Goal: Information Seeking & Learning: Learn about a topic

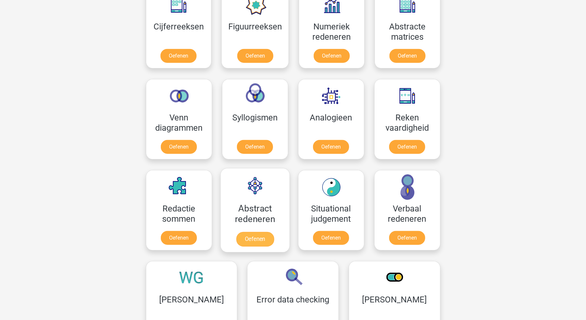
scroll to position [373, 0]
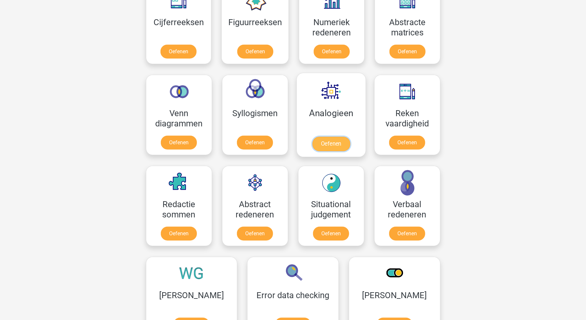
click at [335, 137] on link "Oefenen" at bounding box center [331, 144] width 38 height 15
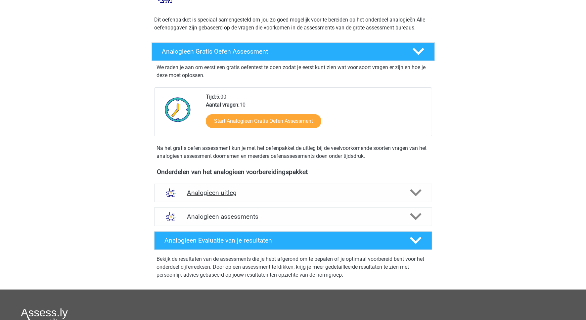
scroll to position [83, 0]
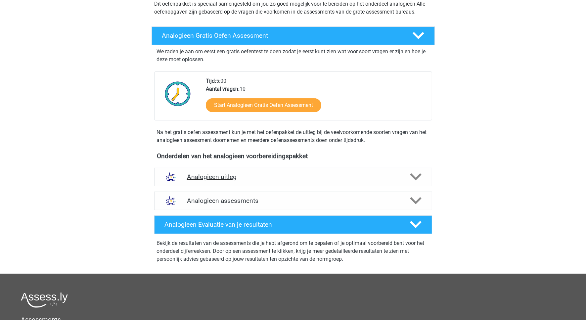
click at [228, 179] on h4 "Analogieen uitleg" at bounding box center [293, 177] width 213 height 8
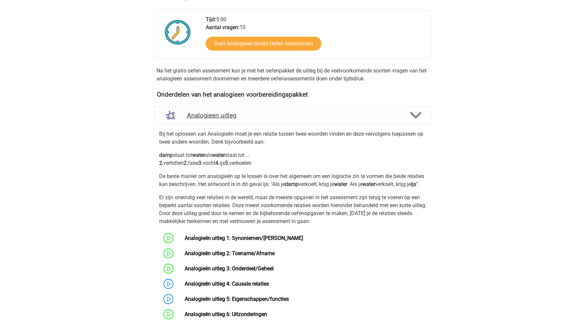
scroll to position [166, 0]
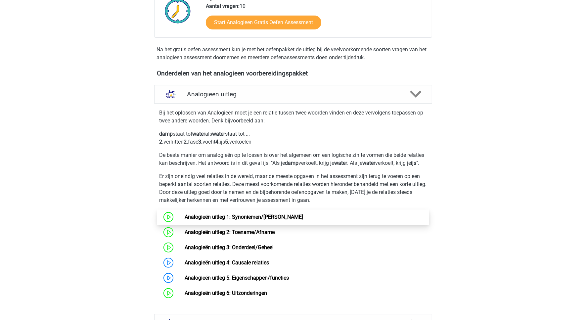
click at [241, 220] on link "Analogieën uitleg 1: Synoniemen/[PERSON_NAME]" at bounding box center [244, 217] width 119 height 6
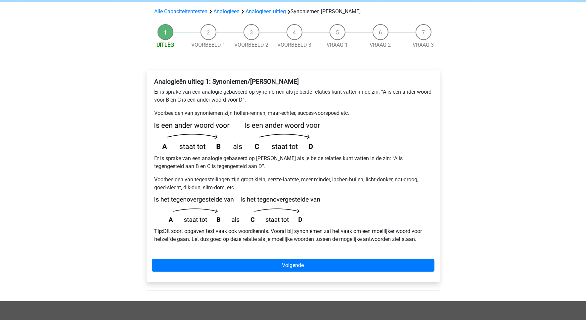
scroll to position [83, 0]
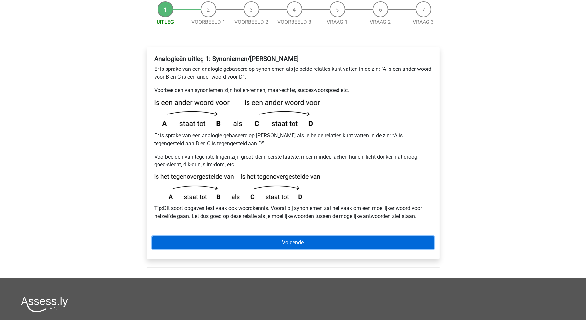
click at [304, 236] on link "Volgende" at bounding box center [293, 242] width 283 height 13
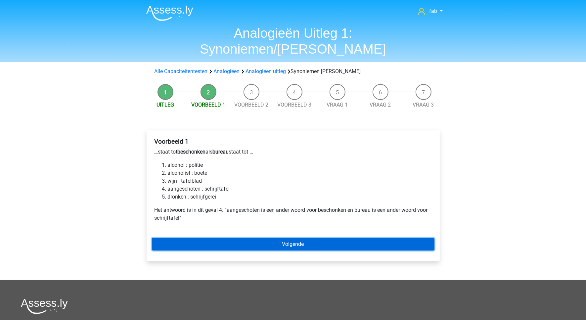
click at [300, 238] on link "Volgende" at bounding box center [293, 244] width 283 height 13
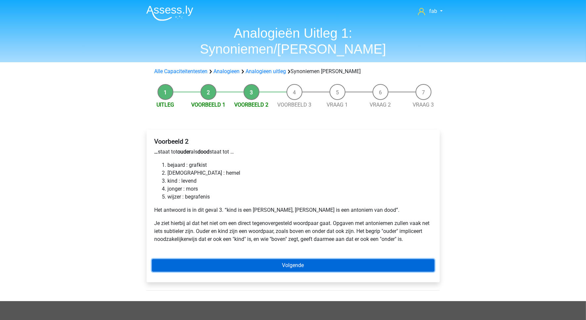
click at [305, 259] on link "Volgende" at bounding box center [293, 265] width 283 height 13
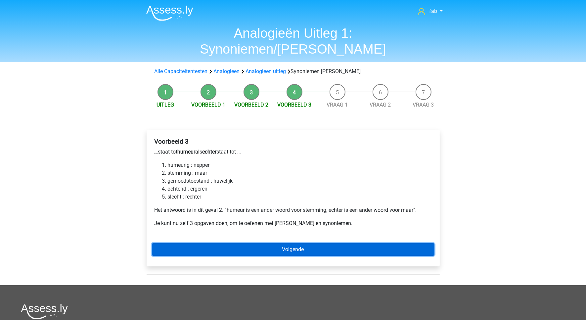
click at [307, 243] on link "Volgende" at bounding box center [293, 249] width 283 height 13
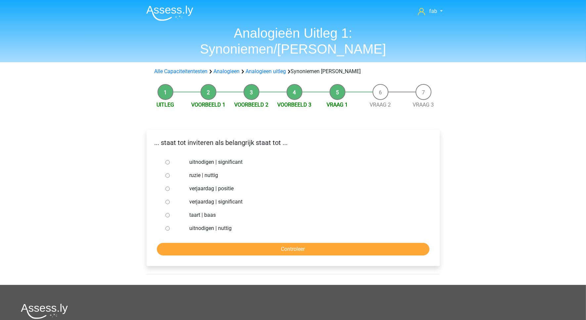
click at [174, 156] on div at bounding box center [174, 162] width 22 height 13
click at [166, 160] on input "uitnodigen | significant" at bounding box center [168, 162] width 4 height 4
radio input "true"
click at [293, 243] on input "Controleer" at bounding box center [293, 249] width 273 height 13
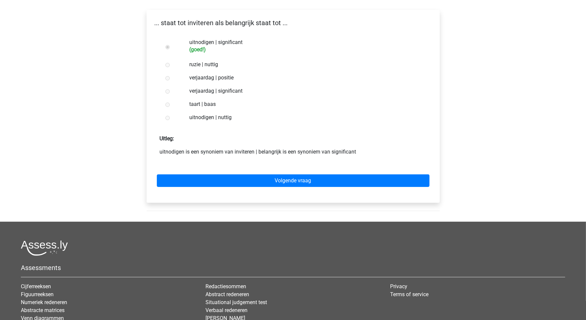
scroll to position [124, 0]
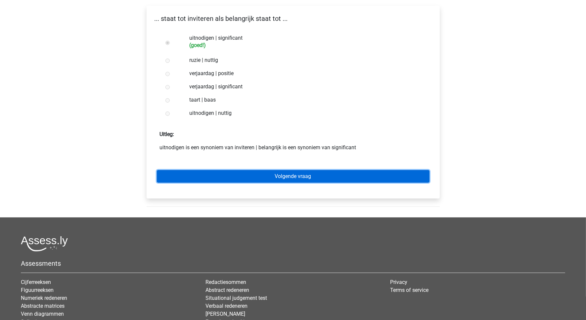
click at [295, 170] on link "Volgende vraag" at bounding box center [293, 176] width 273 height 13
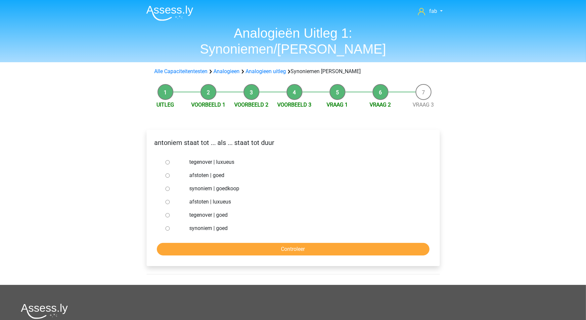
click at [168, 187] on input "synoniem | goedkoop" at bounding box center [168, 189] width 4 height 4
radio input "true"
click at [278, 243] on input "Controleer" at bounding box center [293, 249] width 273 height 13
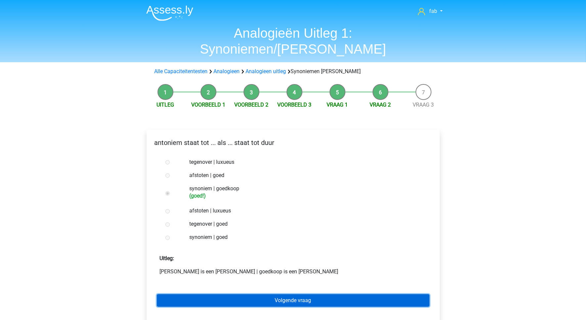
click at [297, 294] on link "Volgende vraag" at bounding box center [293, 300] width 273 height 13
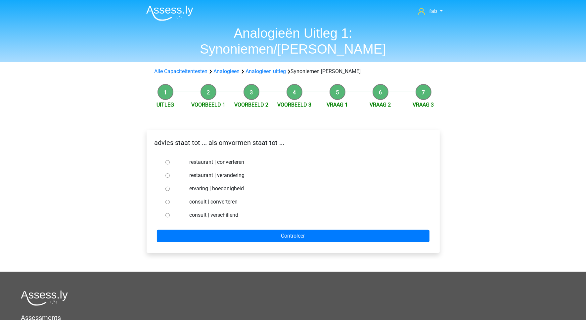
click at [166, 200] on input "consult | converteren" at bounding box center [168, 202] width 4 height 4
radio input "true"
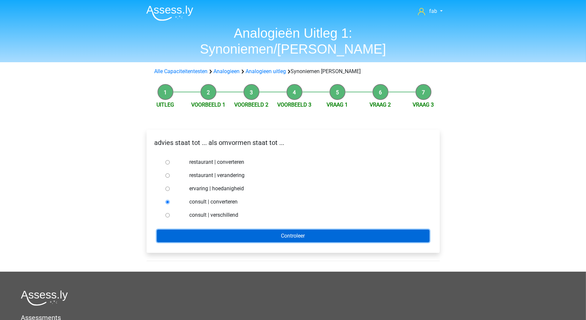
click at [301, 230] on input "Controleer" at bounding box center [293, 236] width 273 height 13
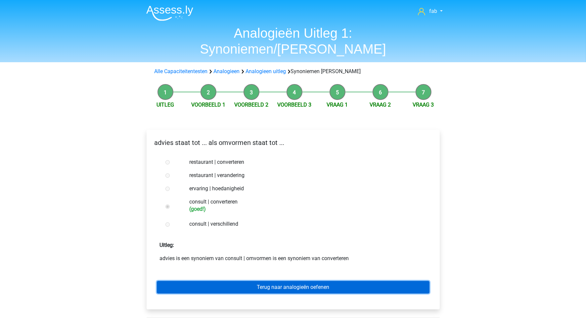
click at [323, 281] on link "Terug naar analogieën oefenen" at bounding box center [293, 287] width 273 height 13
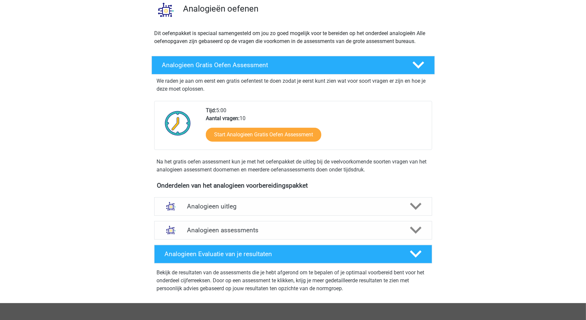
scroll to position [166, 0]
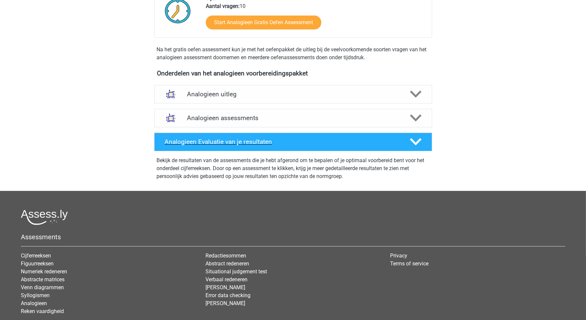
click at [237, 138] on h4 "Analogieen Evaluatie van je resultaten" at bounding box center [282, 142] width 235 height 8
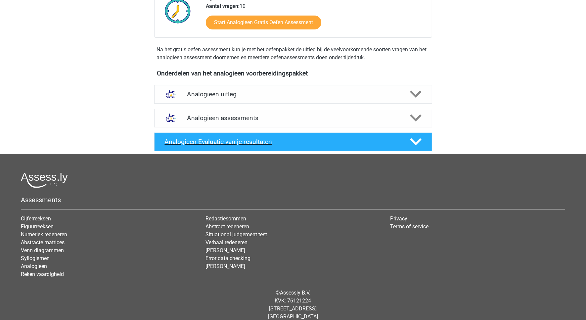
click at [237, 138] on h4 "Analogieen Evaluatie van je resultaten" at bounding box center [282, 142] width 235 height 8
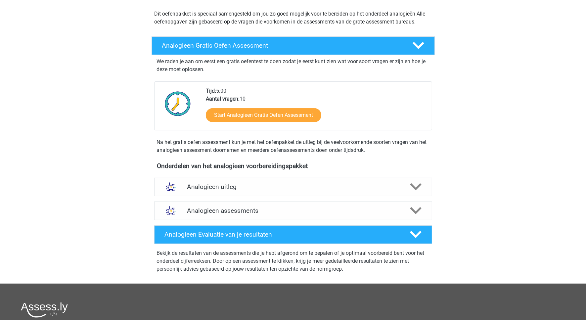
scroll to position [0, 0]
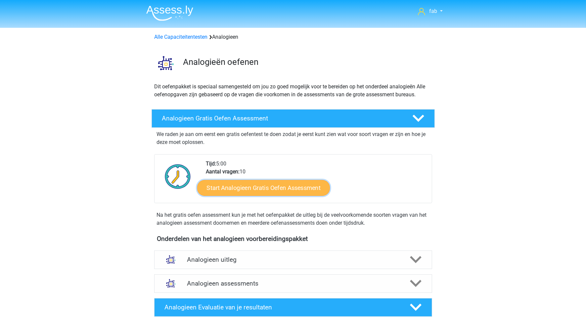
click at [271, 186] on link "Start Analogieen Gratis Oefen Assessment" at bounding box center [263, 188] width 133 height 16
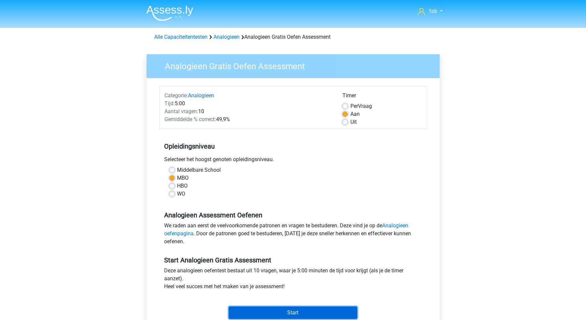
click at [298, 312] on input "Start" at bounding box center [293, 313] width 129 height 13
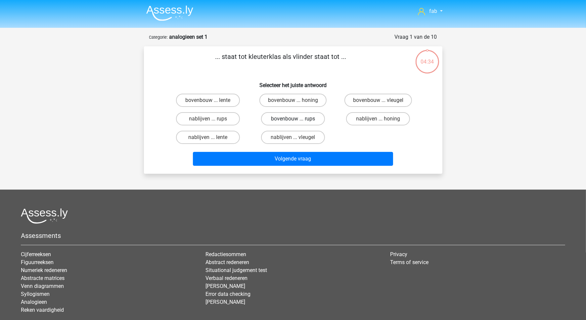
click at [296, 116] on label "bovenbouw ... rups" at bounding box center [293, 118] width 64 height 13
click at [296, 119] on input "bovenbouw ... rups" at bounding box center [295, 121] width 4 height 4
radio input "true"
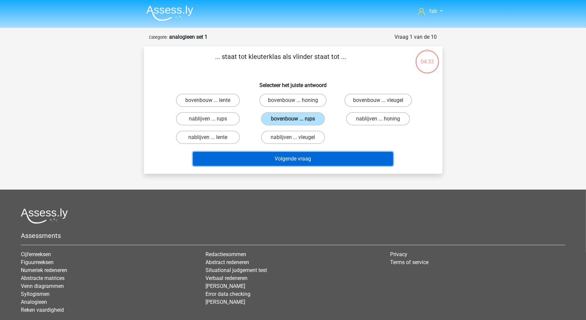
click at [309, 157] on button "Volgende vraag" at bounding box center [293, 159] width 200 height 14
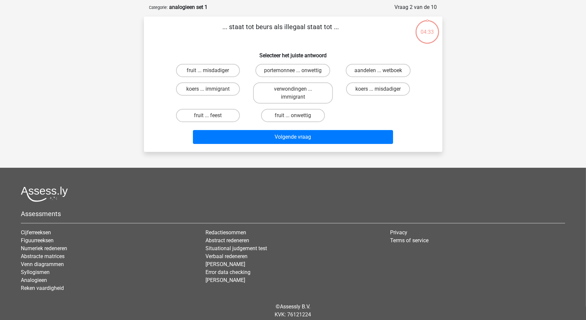
scroll to position [33, 0]
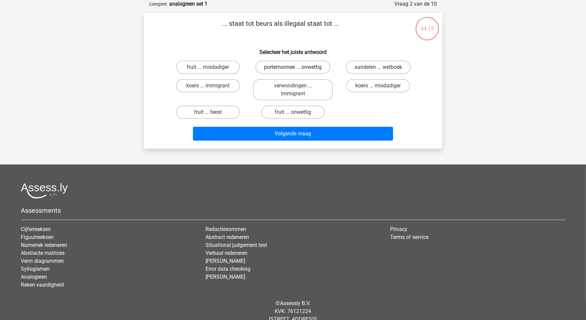
click at [289, 67] on label "portemonnee ... onwettig" at bounding box center [293, 67] width 75 height 13
click at [293, 67] on input "portemonnee ... onwettig" at bounding box center [295, 69] width 4 height 4
radio input "true"
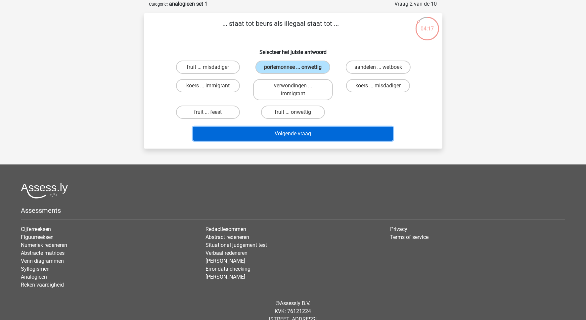
click at [303, 131] on button "Volgende vraag" at bounding box center [293, 134] width 200 height 14
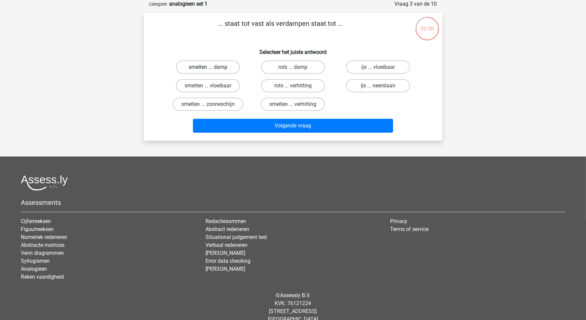
click at [199, 65] on label "smelten ... damp" at bounding box center [208, 67] width 64 height 13
click at [208, 67] on input "smelten ... damp" at bounding box center [210, 69] width 4 height 4
radio input "true"
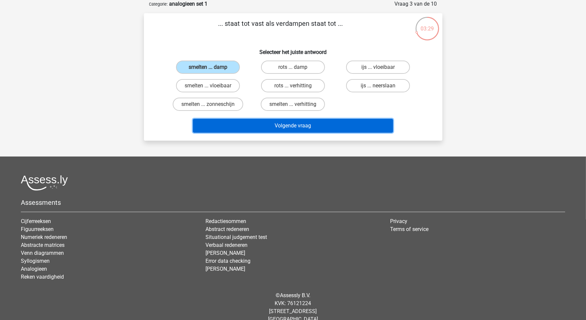
click at [298, 124] on button "Volgende vraag" at bounding box center [293, 126] width 200 height 14
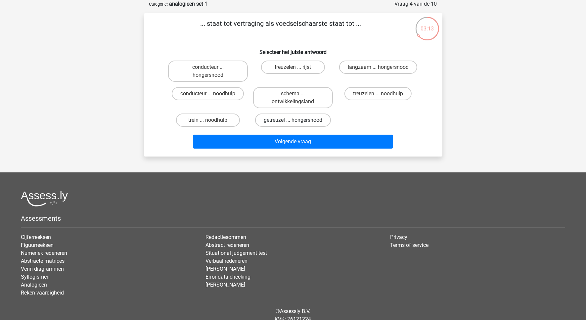
click at [277, 117] on label "getreuzel ... hongersnood" at bounding box center [293, 120] width 76 height 13
click at [293, 120] on input "getreuzel ... hongersnood" at bounding box center [295, 122] width 4 height 4
radio input "true"
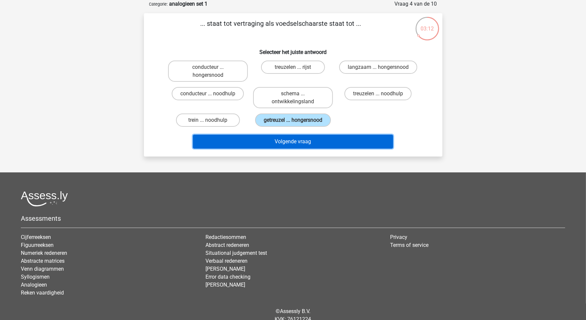
click at [296, 141] on button "Volgende vraag" at bounding box center [293, 142] width 200 height 14
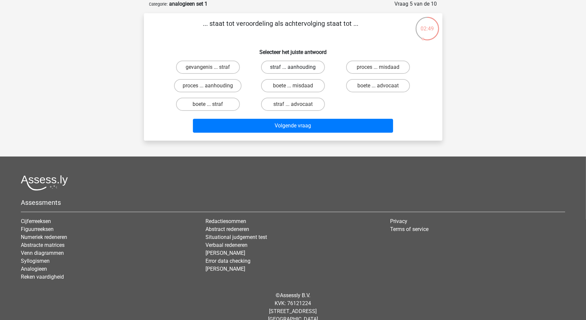
click at [305, 64] on label "straf ... aanhouding" at bounding box center [293, 67] width 64 height 13
click at [297, 67] on input "straf ... aanhouding" at bounding box center [295, 69] width 4 height 4
radio input "true"
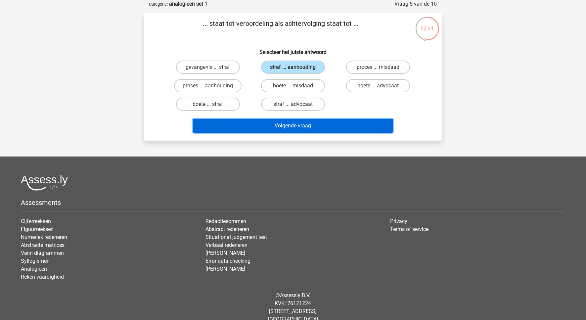
click at [320, 123] on button "Volgende vraag" at bounding box center [293, 126] width 200 height 14
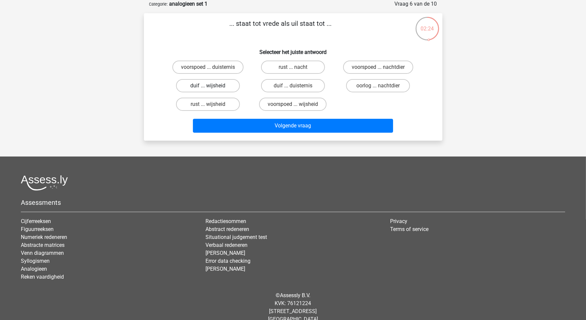
click at [200, 84] on label "duif ... wijsheid" at bounding box center [208, 85] width 64 height 13
click at [208, 86] on input "duif ... wijsheid" at bounding box center [210, 88] width 4 height 4
radio input "true"
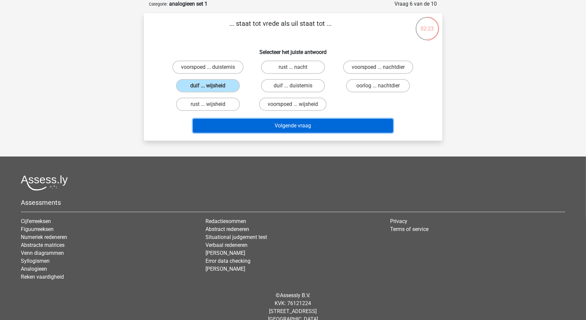
click at [275, 121] on button "Volgende vraag" at bounding box center [293, 126] width 200 height 14
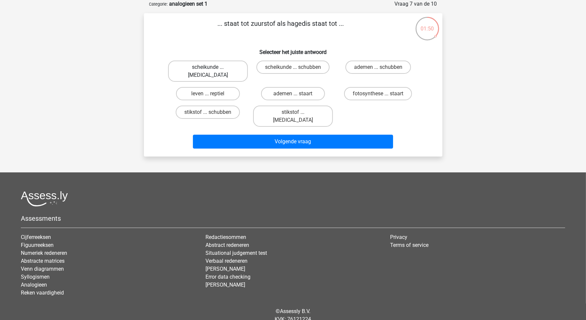
click at [226, 63] on label "scheikunde ... krokodil" at bounding box center [208, 71] width 80 height 21
click at [212, 67] on input "scheikunde ... krokodil" at bounding box center [210, 69] width 4 height 4
radio input "true"
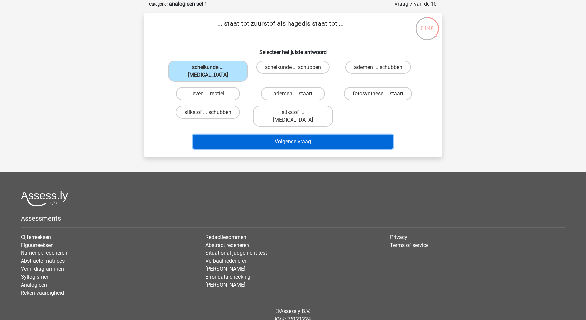
click at [312, 135] on button "Volgende vraag" at bounding box center [293, 142] width 200 height 14
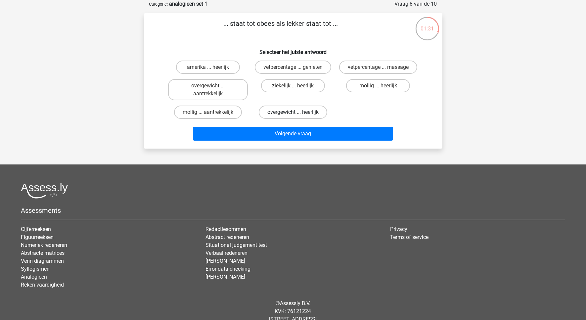
click at [272, 110] on label "overgewicht ... heerlijk" at bounding box center [293, 112] width 69 height 13
click at [293, 112] on input "overgewicht ... heerlijk" at bounding box center [295, 114] width 4 height 4
radio input "true"
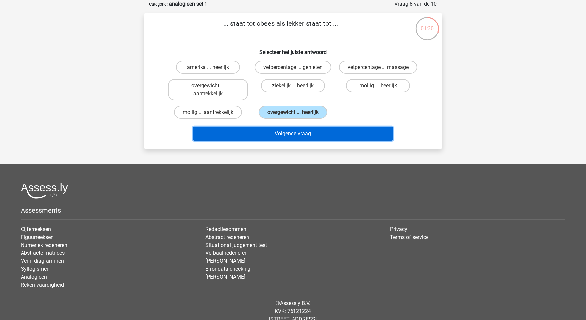
click at [291, 134] on button "Volgende vraag" at bounding box center [293, 134] width 200 height 14
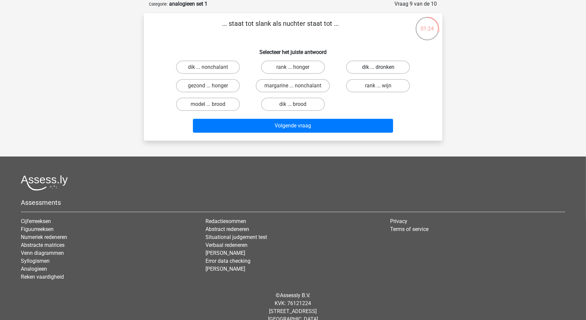
click at [354, 65] on label "dik ... dronken" at bounding box center [378, 67] width 64 height 13
click at [378, 67] on input "dik ... dronken" at bounding box center [380, 69] width 4 height 4
radio input "true"
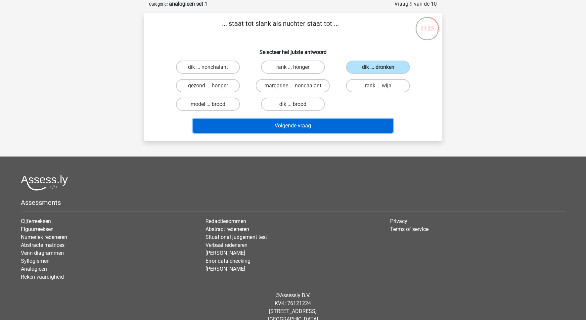
click at [306, 123] on button "Volgende vraag" at bounding box center [293, 126] width 200 height 14
click at [304, 123] on button "Resultaten" at bounding box center [293, 126] width 200 height 14
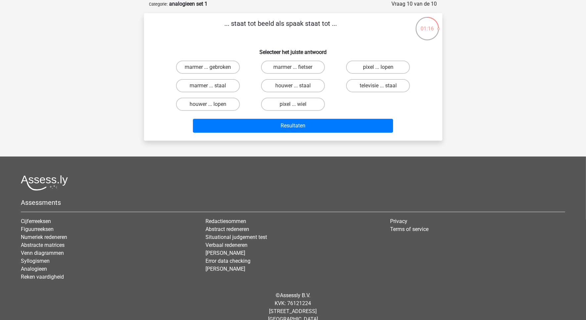
click at [176, 40] on div "... staat tot beeld als spaak staat tot ... Selecteer het juiste antwoord marme…" at bounding box center [293, 77] width 293 height 117
click at [283, 103] on label "pixel ... wiel" at bounding box center [293, 104] width 64 height 13
click at [293, 104] on input "pixel ... wiel" at bounding box center [295, 106] width 4 height 4
radio input "true"
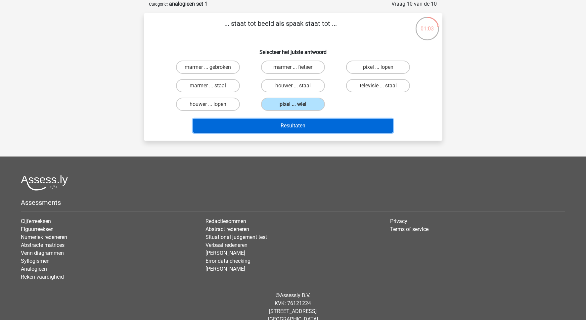
click at [293, 125] on button "Resultaten" at bounding box center [293, 126] width 200 height 14
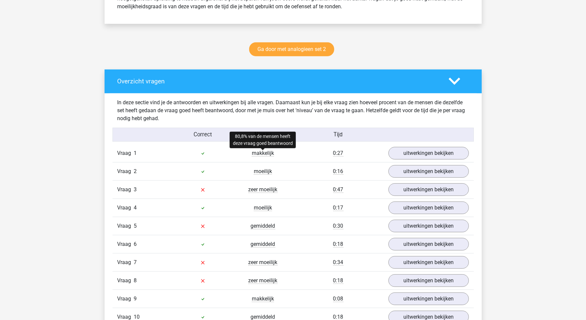
scroll to position [331, 0]
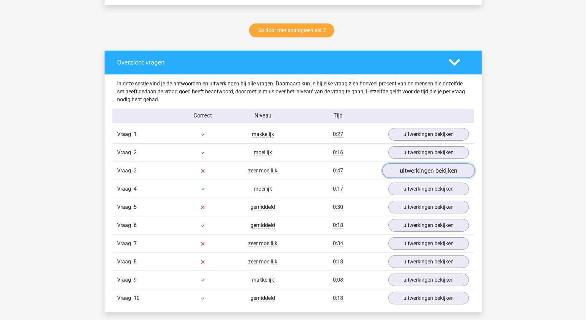
click at [423, 173] on link "uitwerkingen bekijken" at bounding box center [428, 171] width 92 height 15
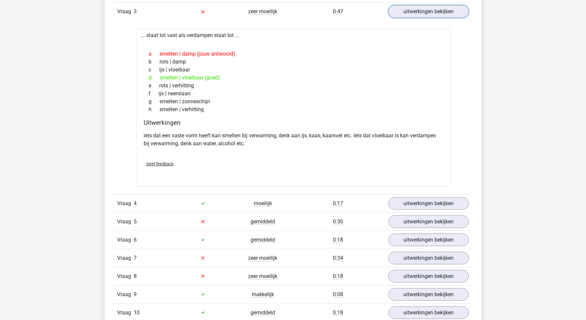
scroll to position [579, 0]
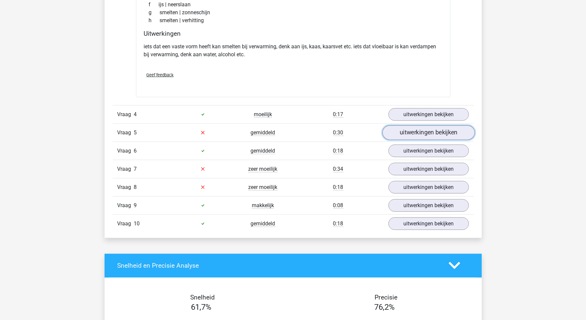
click at [421, 133] on link "uitwerkingen bekijken" at bounding box center [428, 133] width 92 height 15
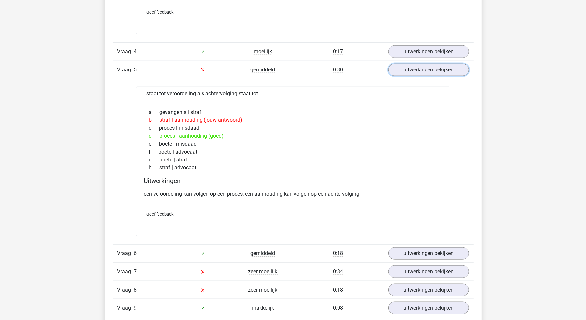
scroll to position [662, 0]
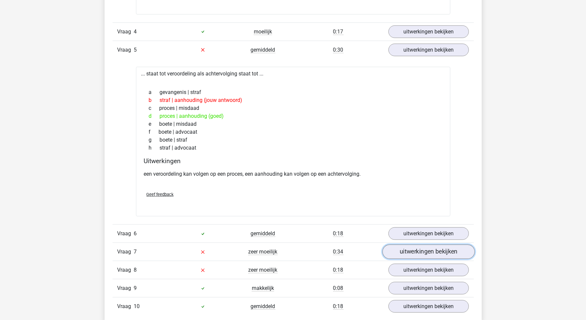
click at [420, 255] on link "uitwerkingen bekijken" at bounding box center [428, 252] width 92 height 15
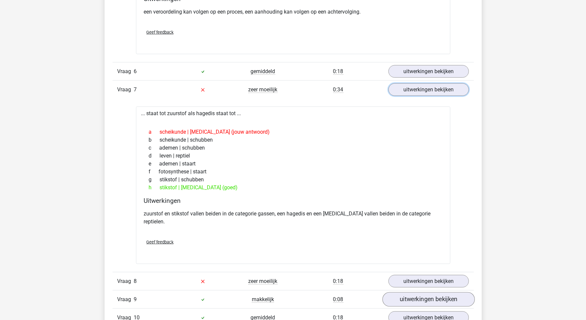
scroll to position [869, 0]
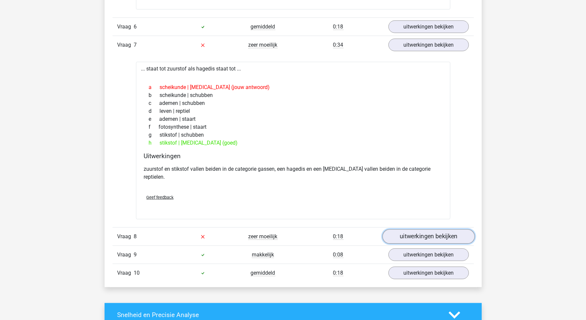
click at [426, 229] on link "uitwerkingen bekijken" at bounding box center [428, 236] width 92 height 15
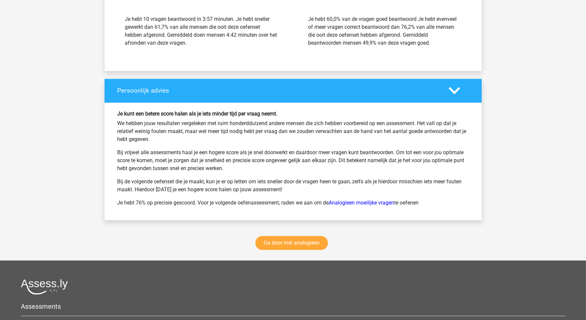
scroll to position [1532, 0]
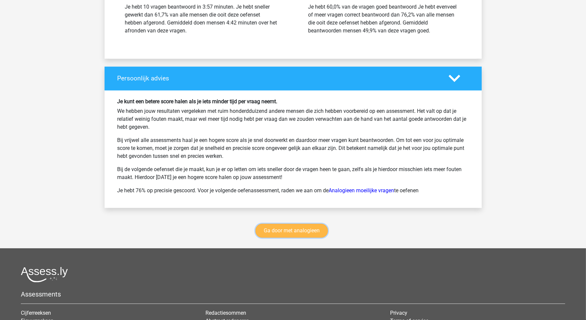
click at [295, 226] on link "Ga door met analogieen" at bounding box center [292, 231] width 73 height 14
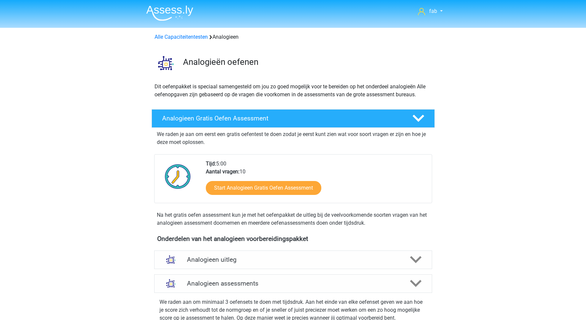
scroll to position [272, 0]
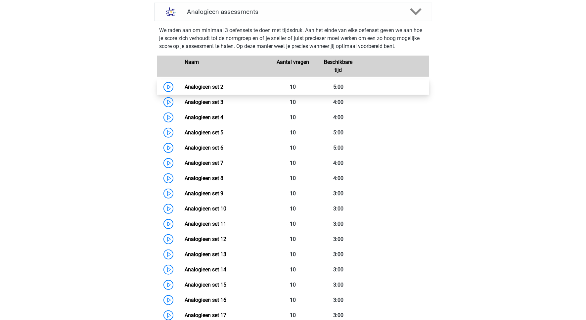
click at [206, 86] on link "Analogieen set 2" at bounding box center [204, 87] width 39 height 6
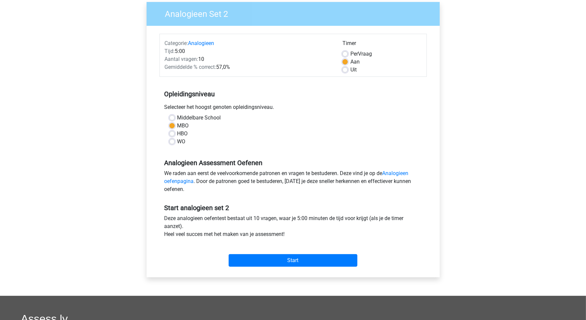
scroll to position [166, 0]
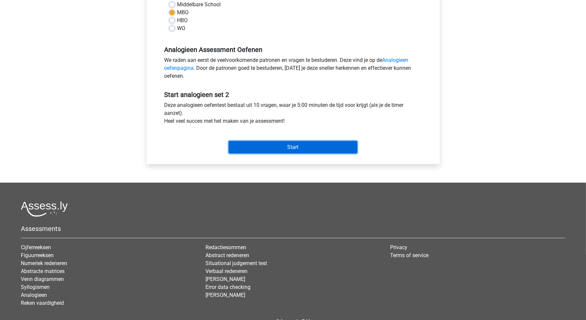
click at [295, 148] on input "Start" at bounding box center [293, 147] width 129 height 13
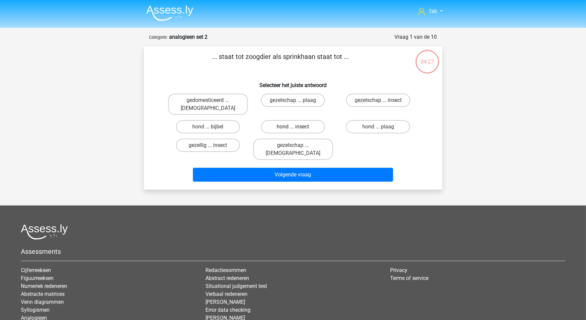
click at [285, 120] on label "hond ... insect" at bounding box center [293, 126] width 64 height 13
click at [293, 127] on input "hond ... insect" at bounding box center [295, 129] width 4 height 4
radio input "true"
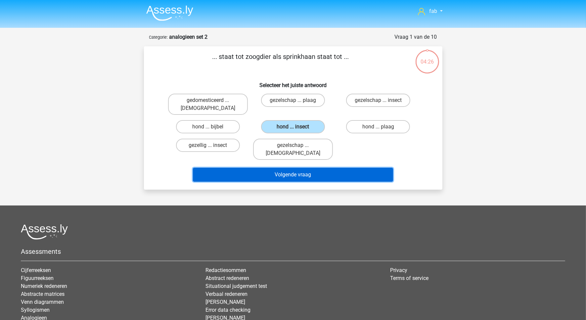
click at [305, 168] on button "Volgende vraag" at bounding box center [293, 175] width 200 height 14
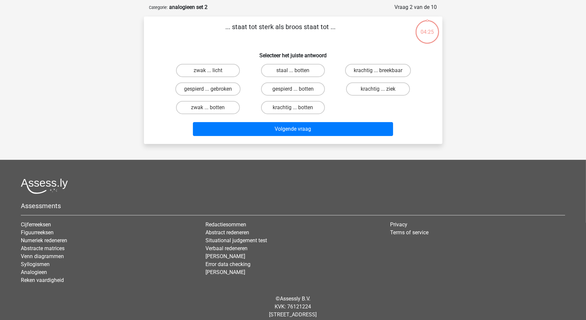
scroll to position [33, 0]
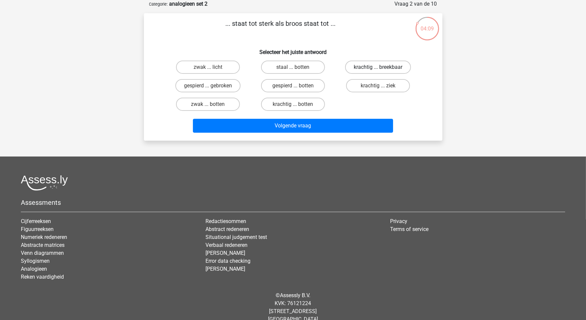
click at [364, 65] on label "krachtig ... breekbaar" at bounding box center [378, 67] width 66 height 13
click at [378, 67] on input "krachtig ... breekbaar" at bounding box center [380, 69] width 4 height 4
radio input "true"
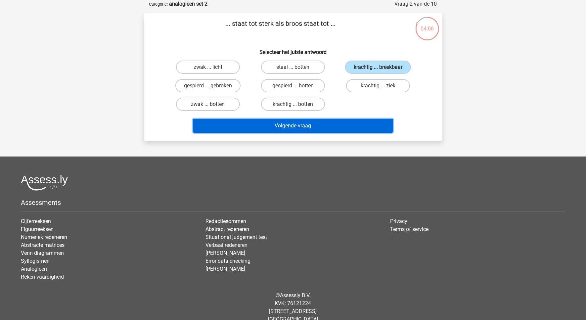
click at [308, 123] on button "Volgende vraag" at bounding box center [293, 126] width 200 height 14
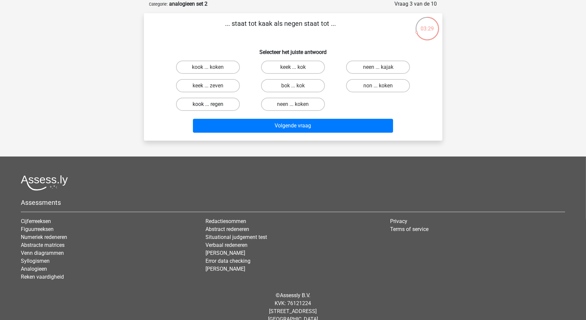
click at [199, 101] on label "kook ... regen" at bounding box center [208, 104] width 64 height 13
click at [208, 104] on input "kook ... regen" at bounding box center [210, 106] width 4 height 4
radio input "true"
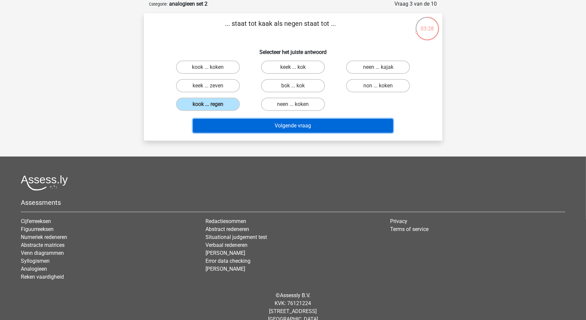
click at [302, 123] on button "Volgende vraag" at bounding box center [293, 126] width 200 height 14
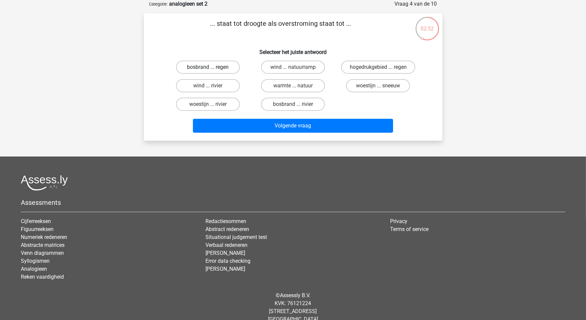
click at [229, 65] on label "bosbrand ... regen" at bounding box center [208, 67] width 64 height 13
click at [212, 67] on input "bosbrand ... regen" at bounding box center [210, 69] width 4 height 4
radio input "true"
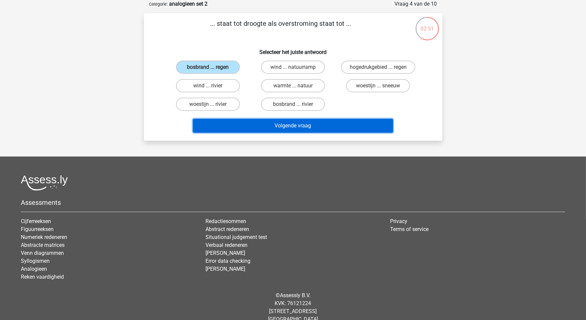
click at [300, 126] on button "Volgende vraag" at bounding box center [293, 126] width 200 height 14
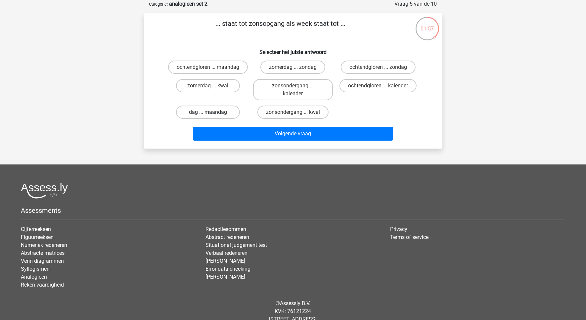
click at [216, 110] on label "dag ... maandag" at bounding box center [208, 112] width 64 height 13
click at [212, 112] on input "dag ... maandag" at bounding box center [210, 114] width 4 height 4
radio input "true"
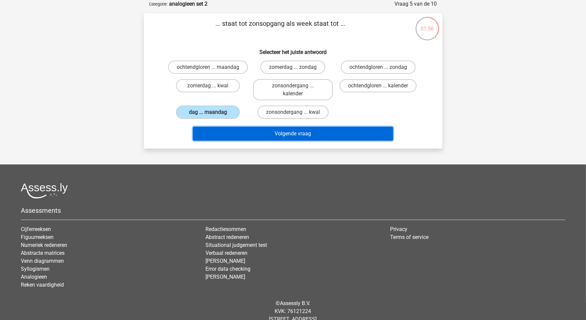
click at [303, 133] on button "Volgende vraag" at bounding box center [293, 134] width 200 height 14
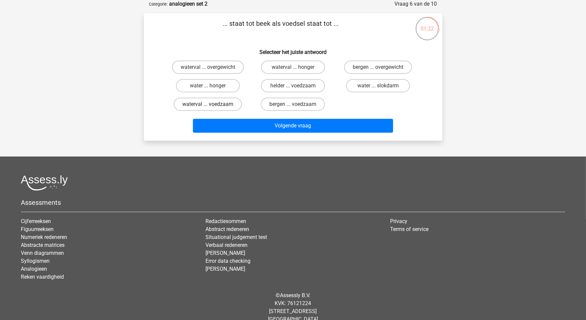
click at [228, 104] on label "waterval ... voedzaam" at bounding box center [208, 104] width 68 height 13
click at [212, 104] on input "waterval ... voedzaam" at bounding box center [210, 106] width 4 height 4
radio input "true"
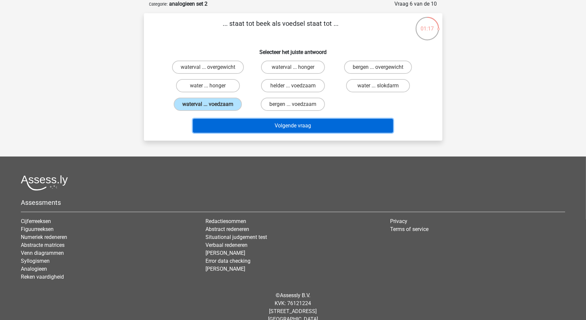
click at [306, 126] on button "Volgende vraag" at bounding box center [293, 126] width 200 height 14
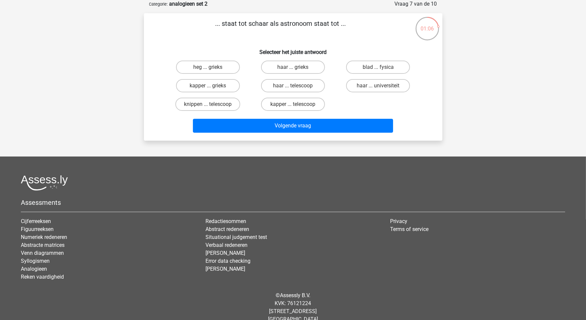
click at [295, 104] on input "kapper ... telescoop" at bounding box center [295, 106] width 4 height 4
radio input "true"
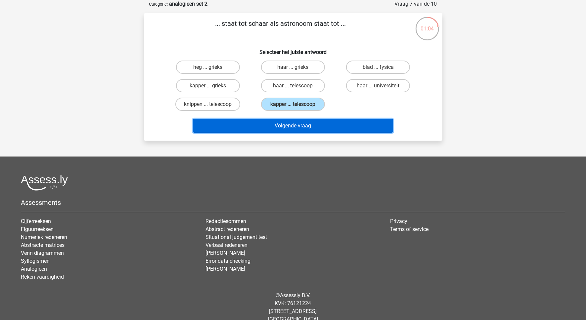
click at [312, 125] on button "Volgende vraag" at bounding box center [293, 126] width 200 height 14
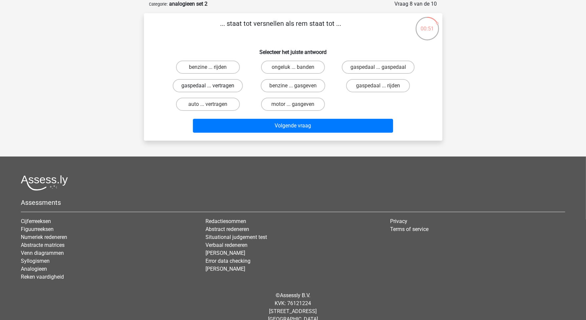
click at [190, 84] on label "gaspedaal ... vertragen" at bounding box center [208, 85] width 70 height 13
click at [208, 86] on input "gaspedaal ... vertragen" at bounding box center [210, 88] width 4 height 4
radio input "true"
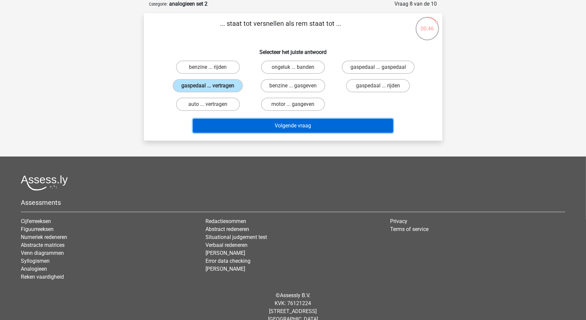
click at [292, 125] on button "Volgende vraag" at bounding box center [293, 126] width 200 height 14
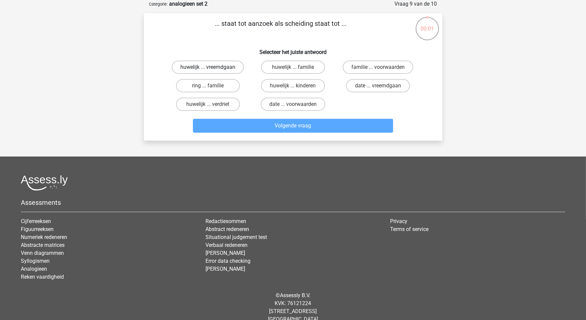
click at [223, 65] on label "huwelijk ... vreemdgaan" at bounding box center [208, 67] width 72 height 13
click at [212, 67] on input "huwelijk ... vreemdgaan" at bounding box center [210, 69] width 4 height 4
radio input "true"
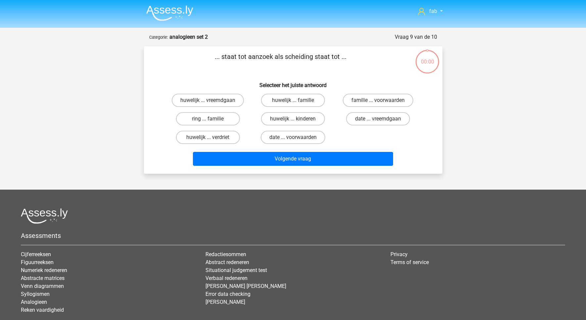
scroll to position [33, 0]
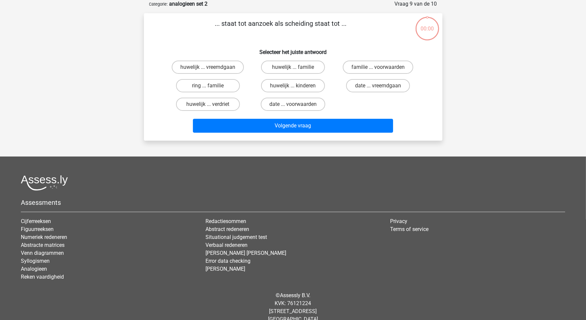
click at [282, 125] on button "Volgende vraag" at bounding box center [293, 126] width 200 height 14
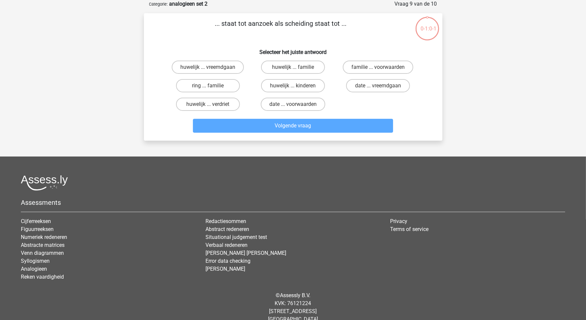
click at [211, 68] on input "huwelijk ... vreemdgaan" at bounding box center [210, 69] width 4 height 4
radio input "true"
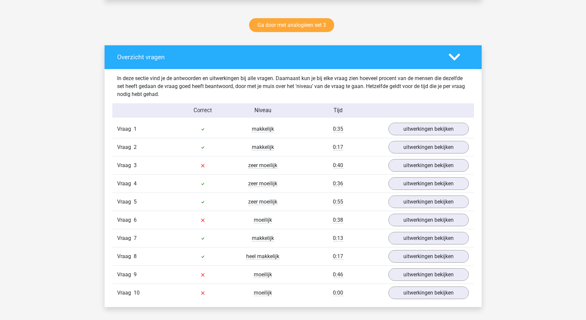
scroll to position [331, 0]
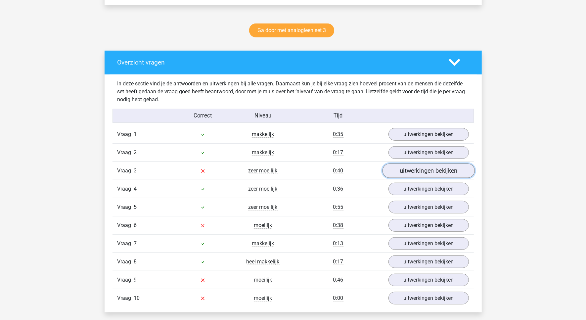
click at [416, 172] on link "uitwerkingen bekijken" at bounding box center [428, 171] width 92 height 15
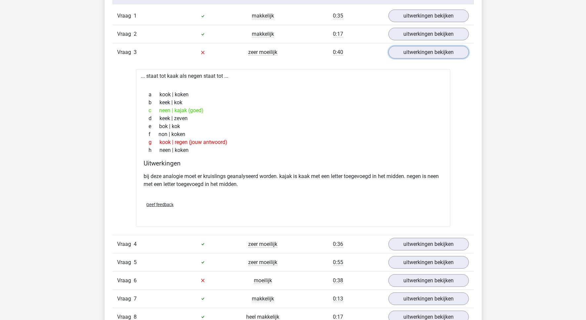
scroll to position [538, 0]
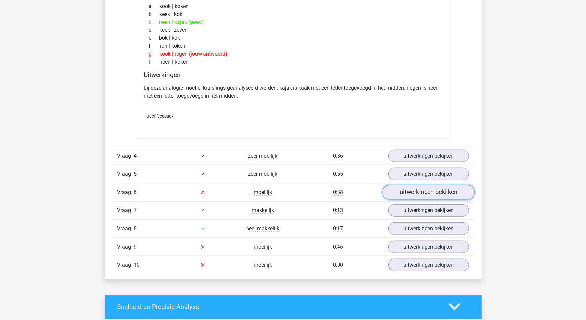
click at [417, 193] on link "uitwerkingen bekijken" at bounding box center [428, 192] width 92 height 15
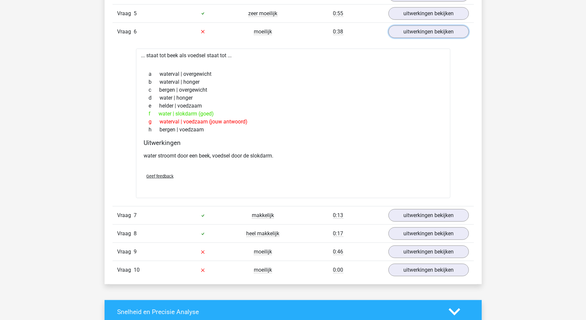
scroll to position [786, 0]
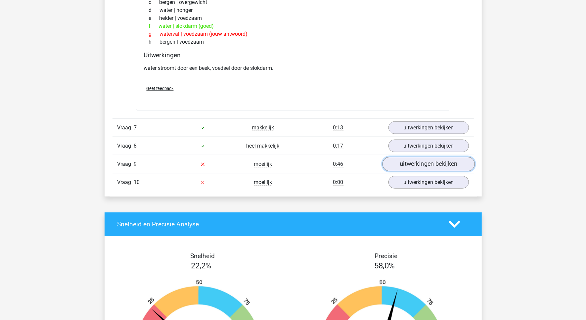
click at [425, 163] on link "uitwerkingen bekijken" at bounding box center [428, 164] width 92 height 15
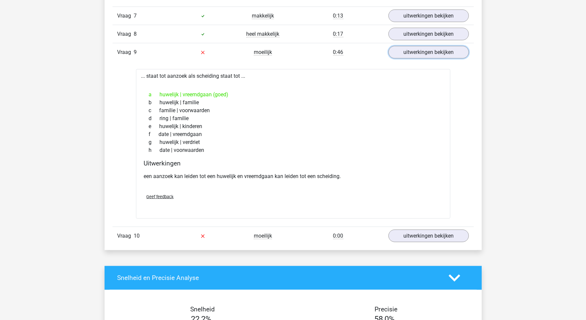
scroll to position [911, 0]
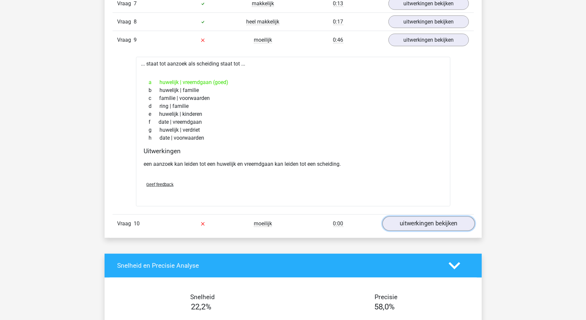
click at [427, 226] on link "uitwerkingen bekijken" at bounding box center [428, 224] width 92 height 15
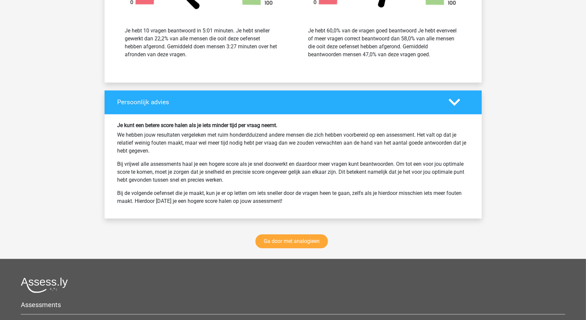
scroll to position [1490, 0]
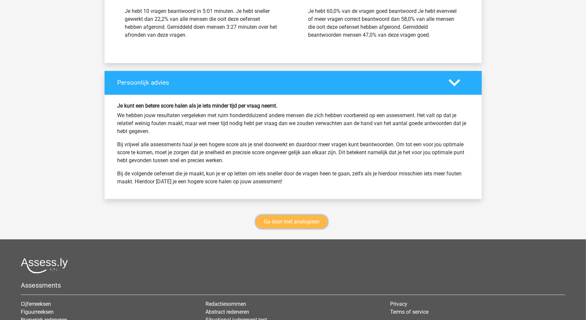
click at [297, 223] on link "Ga door met analogieen" at bounding box center [292, 222] width 73 height 14
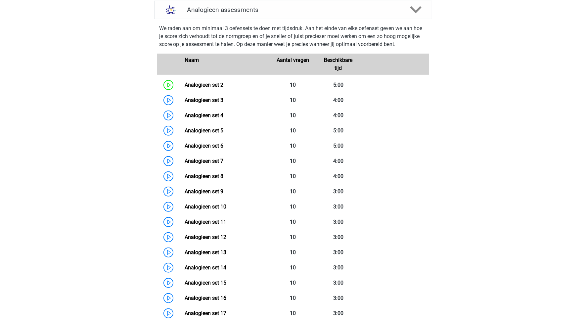
scroll to position [189, 0]
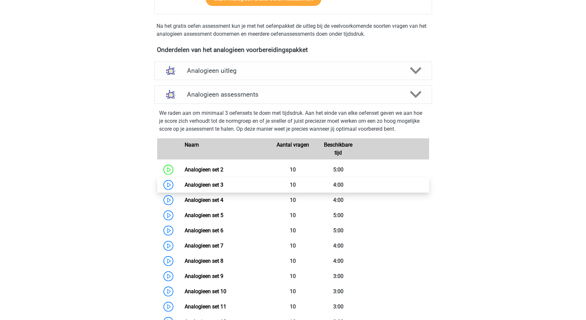
click at [209, 184] on link "Analogieen set 3" at bounding box center [204, 185] width 39 height 6
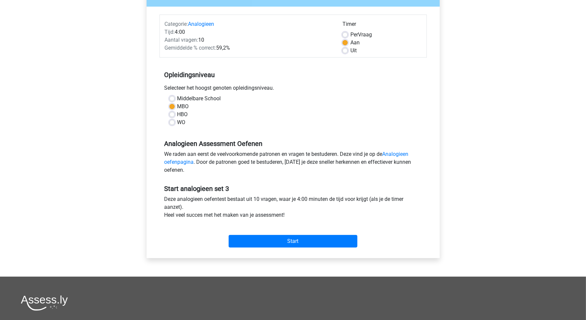
scroll to position [83, 0]
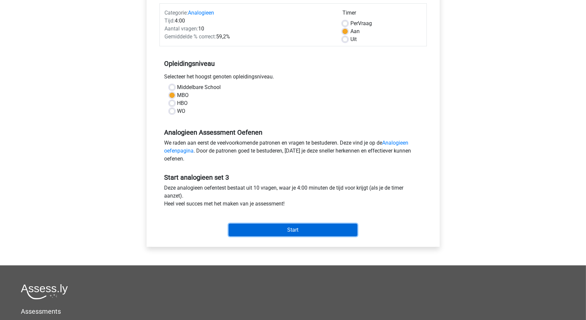
click at [304, 230] on input "Start" at bounding box center [293, 230] width 129 height 13
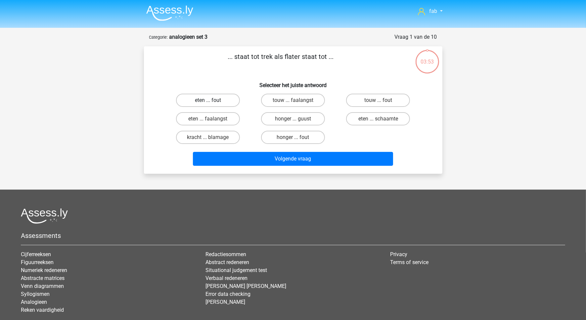
click at [206, 100] on label "eten ... fout" at bounding box center [208, 100] width 64 height 13
click at [208, 100] on input "eten ... fout" at bounding box center [210, 102] width 4 height 4
radio input "true"
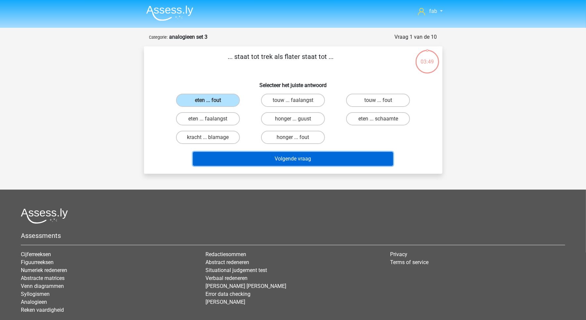
click at [300, 157] on button "Volgende vraag" at bounding box center [293, 159] width 200 height 14
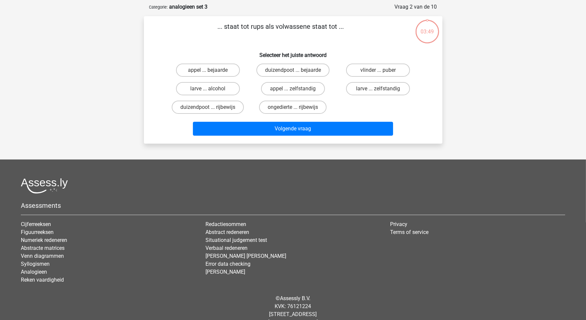
scroll to position [33, 0]
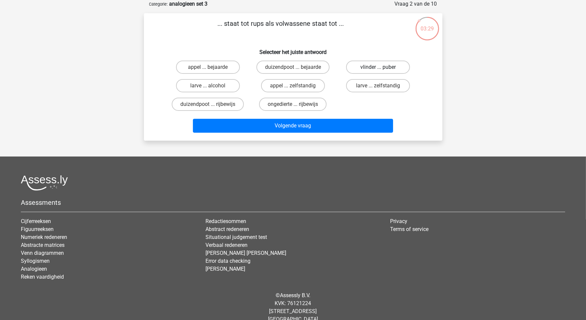
click at [373, 66] on label "vlinder ... puber" at bounding box center [378, 67] width 64 height 13
click at [378, 67] on input "vlinder ... puber" at bounding box center [380, 69] width 4 height 4
radio input "true"
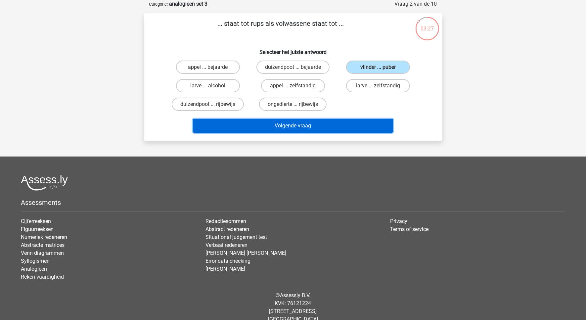
click at [305, 125] on button "Volgende vraag" at bounding box center [293, 126] width 200 height 14
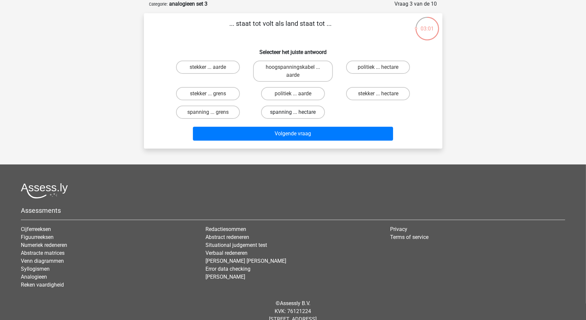
click at [297, 110] on label "spanning ... hectare" at bounding box center [293, 112] width 64 height 13
click at [297, 112] on input "spanning ... hectare" at bounding box center [295, 114] width 4 height 4
radio input "true"
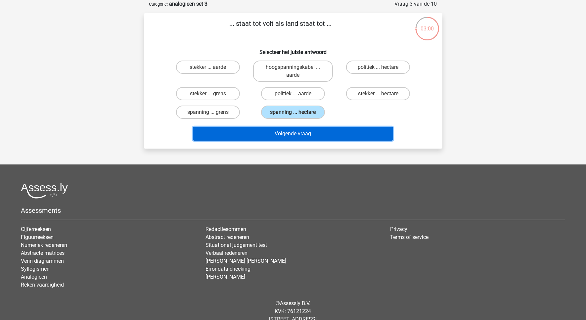
click at [307, 131] on button "Volgende vraag" at bounding box center [293, 134] width 200 height 14
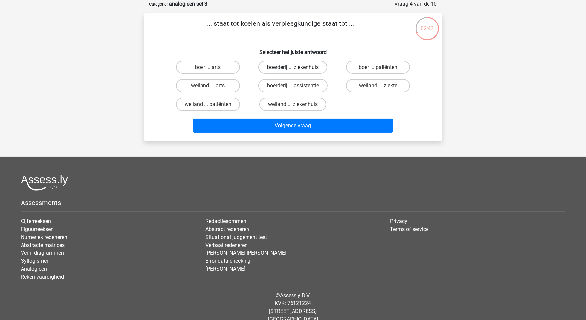
click at [302, 67] on label "boerderij ... ziekenhuis" at bounding box center [293, 67] width 69 height 13
click at [297, 67] on input "boerderij ... ziekenhuis" at bounding box center [295, 69] width 4 height 4
radio input "true"
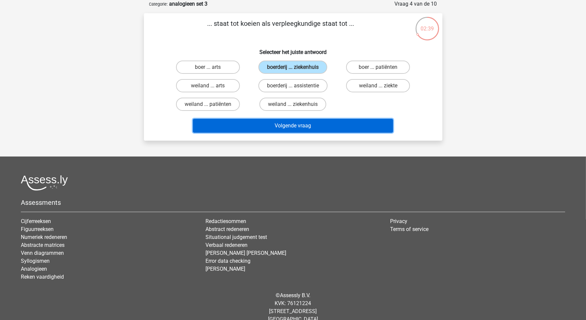
click at [315, 125] on button "Volgende vraag" at bounding box center [293, 126] width 200 height 14
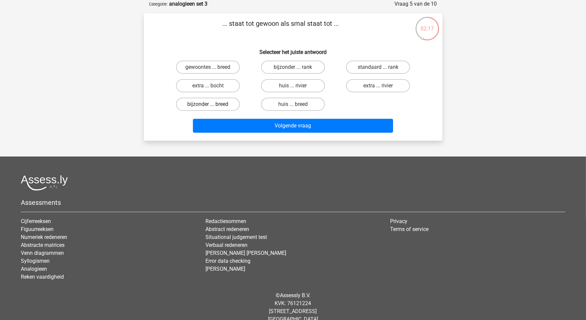
click at [206, 98] on label "bijzonder ... breed" at bounding box center [208, 104] width 64 height 13
click at [208, 104] on input "bijzonder ... breed" at bounding box center [210, 106] width 4 height 4
radio input "true"
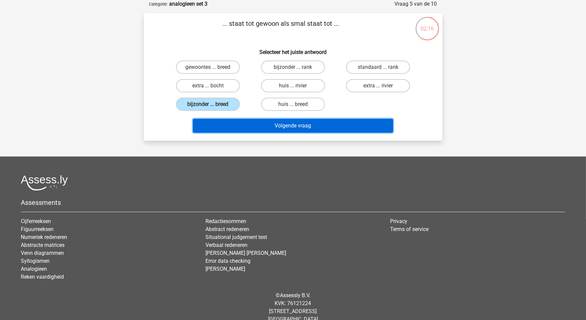
click at [297, 124] on button "Volgende vraag" at bounding box center [293, 126] width 200 height 14
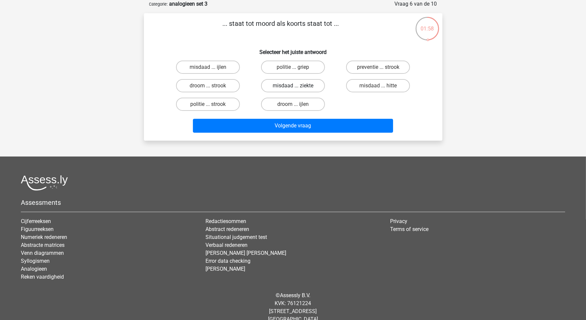
click at [284, 84] on label "misdaad ... ziekte" at bounding box center [293, 85] width 64 height 13
click at [293, 86] on input "misdaad ... ziekte" at bounding box center [295, 88] width 4 height 4
radio input "true"
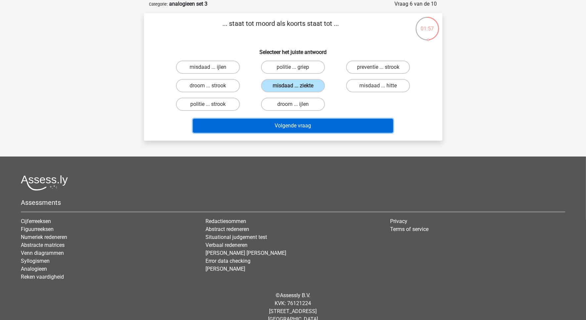
click at [292, 124] on button "Volgende vraag" at bounding box center [293, 126] width 200 height 14
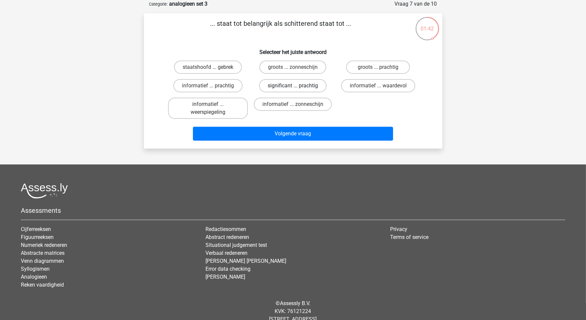
click at [276, 85] on label "significant ... prachtig" at bounding box center [293, 85] width 68 height 13
click at [293, 86] on input "significant ... prachtig" at bounding box center [295, 88] width 4 height 4
radio input "true"
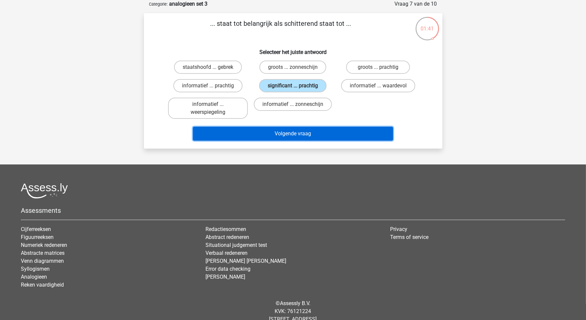
click at [301, 129] on button "Volgende vraag" at bounding box center [293, 134] width 200 height 14
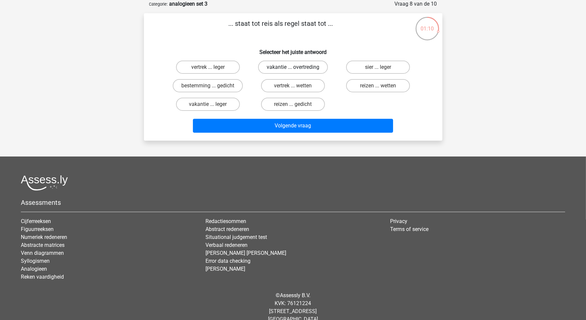
click at [306, 65] on label "vakantie ... overtreding" at bounding box center [293, 67] width 70 height 13
click at [297, 67] on input "vakantie ... overtreding" at bounding box center [295, 69] width 4 height 4
radio input "true"
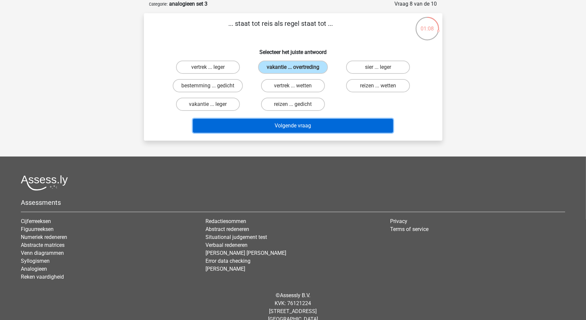
click at [317, 125] on button "Volgende vraag" at bounding box center [293, 126] width 200 height 14
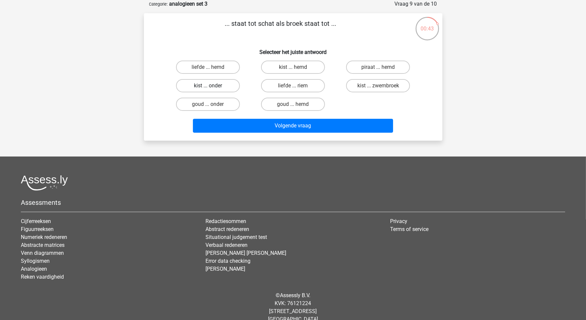
click at [216, 85] on label "kist ... onder" at bounding box center [208, 85] width 64 height 13
click at [212, 86] on input "kist ... onder" at bounding box center [210, 88] width 4 height 4
radio input "true"
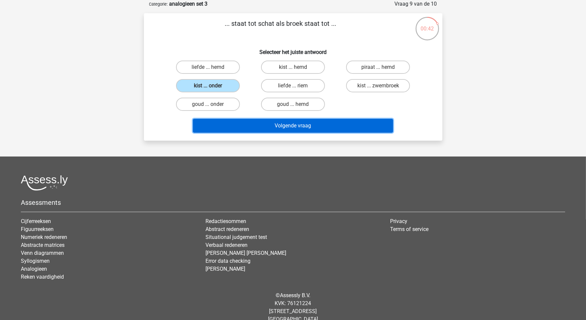
click at [296, 124] on button "Volgende vraag" at bounding box center [293, 126] width 200 height 14
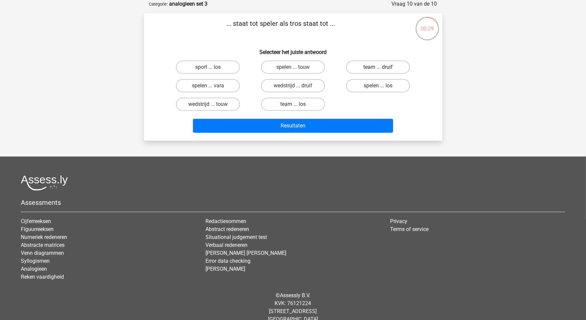
click at [372, 67] on label "team ... druif" at bounding box center [378, 67] width 64 height 13
click at [378, 67] on input "team ... druif" at bounding box center [380, 69] width 4 height 4
radio input "true"
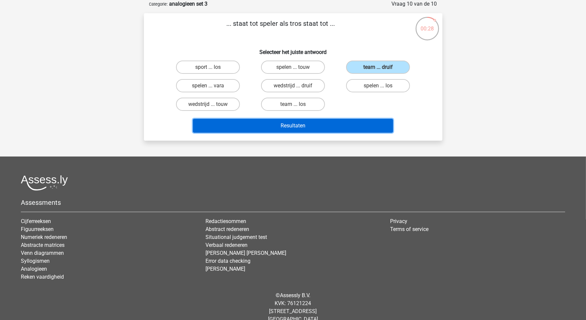
click at [299, 124] on button "Resultaten" at bounding box center [293, 126] width 200 height 14
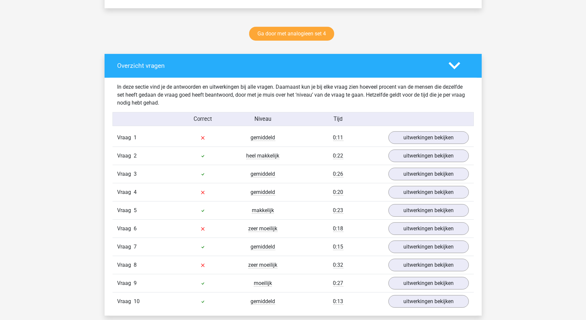
scroll to position [373, 0]
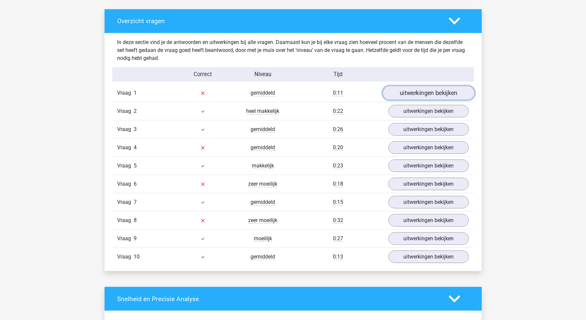
click at [429, 90] on link "uitwerkingen bekijken" at bounding box center [428, 93] width 92 height 15
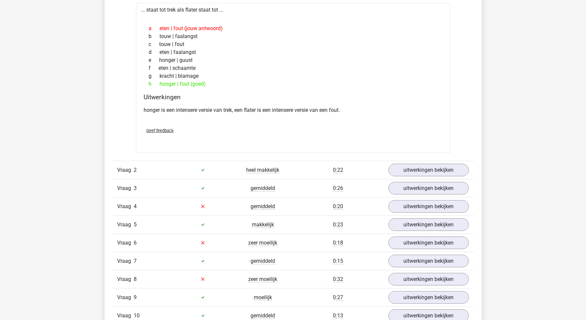
scroll to position [497, 0]
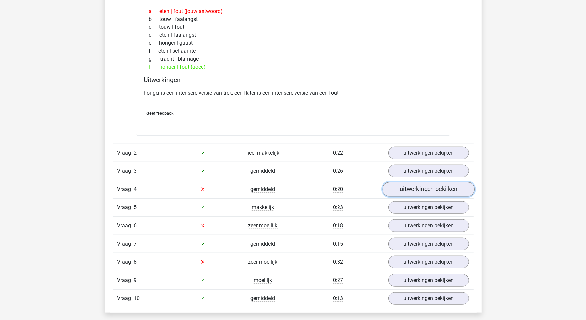
click at [433, 190] on link "uitwerkingen bekijken" at bounding box center [428, 189] width 92 height 15
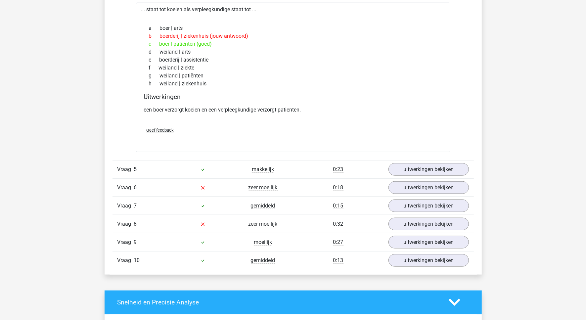
scroll to position [704, 0]
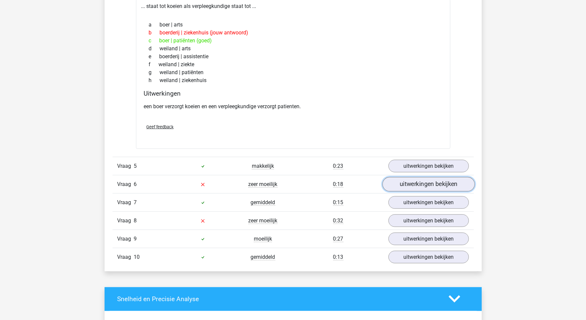
click at [416, 186] on link "uitwerkingen bekijken" at bounding box center [428, 184] width 92 height 15
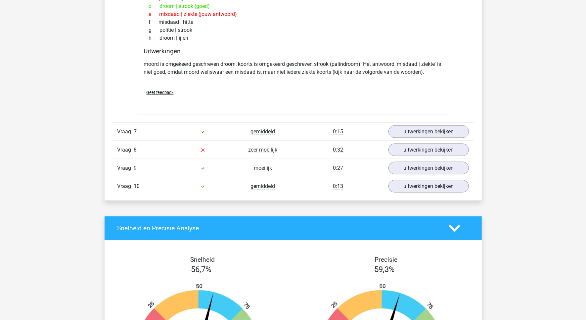
scroll to position [952, 0]
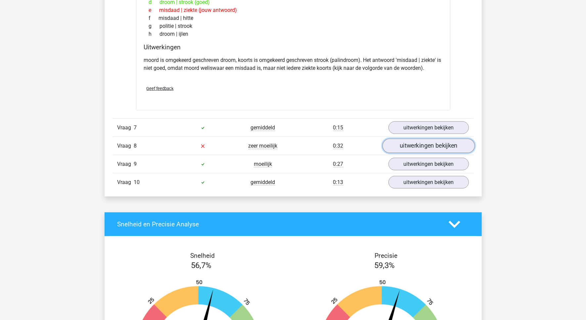
click at [417, 151] on link "uitwerkingen bekijken" at bounding box center [428, 146] width 92 height 15
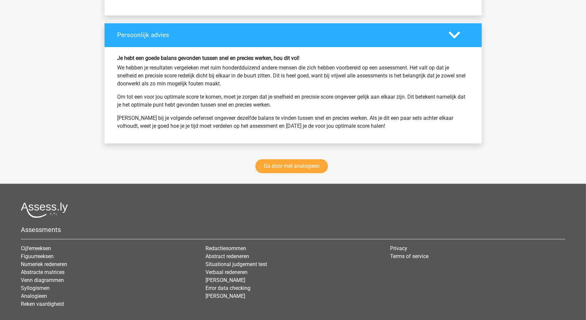
scroll to position [1532, 0]
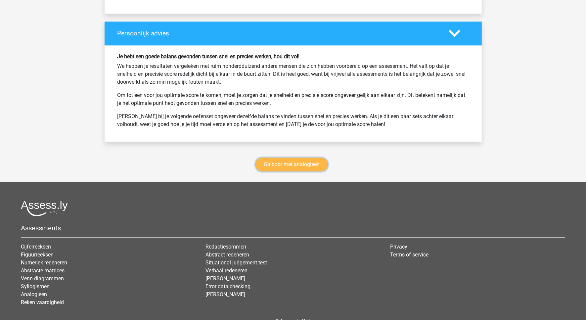
click at [307, 164] on link "Ga door met analogieen" at bounding box center [292, 165] width 73 height 14
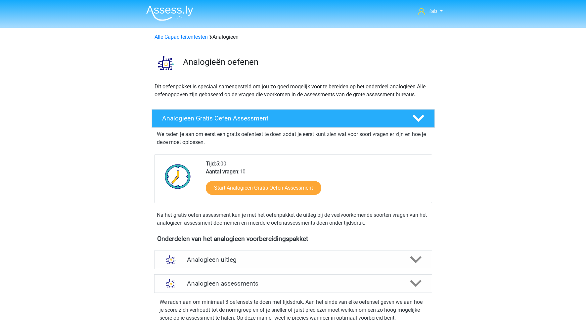
scroll to position [272, 0]
